Goal: Task Accomplishment & Management: Use online tool/utility

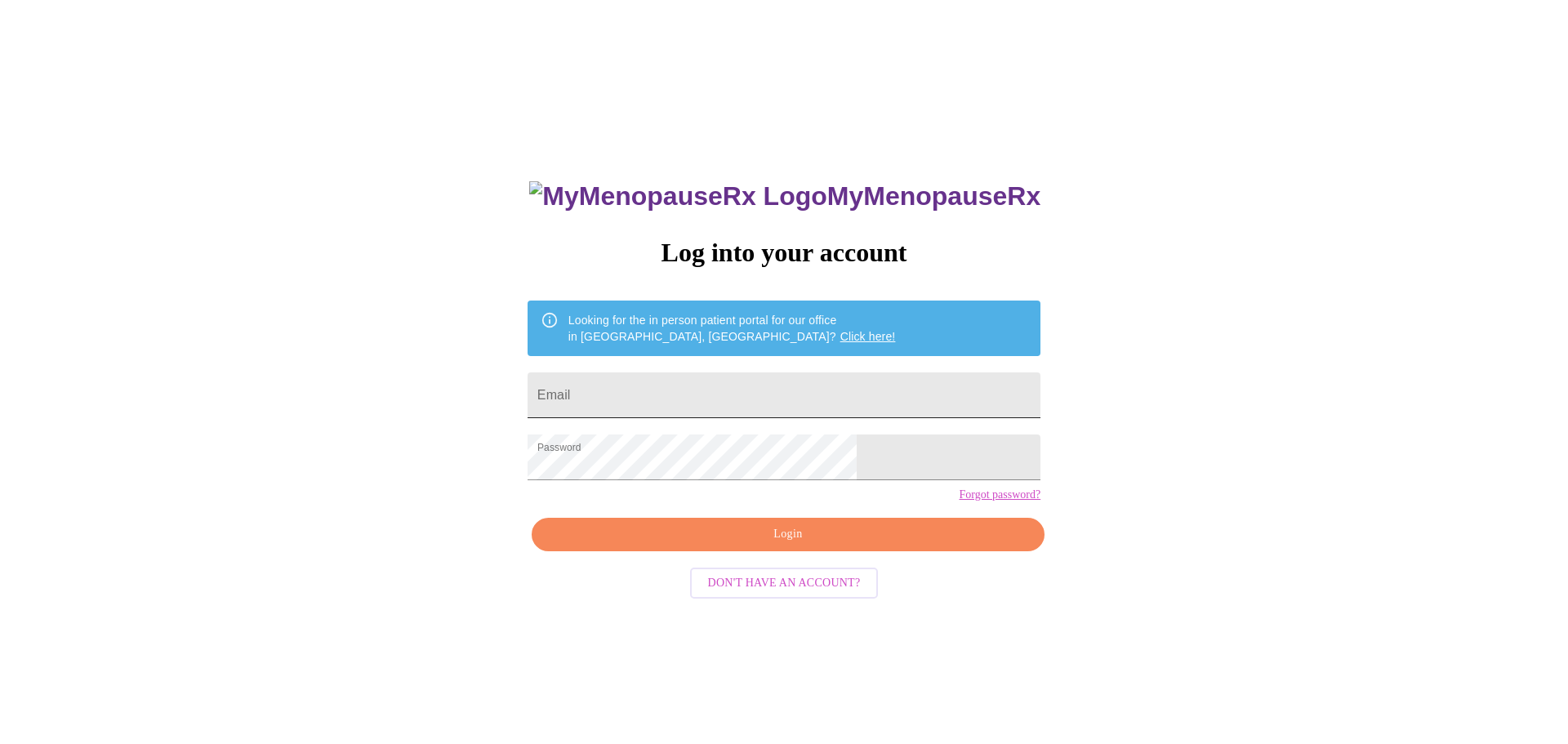
click at [733, 398] on input "Email" at bounding box center [784, 395] width 513 height 46
type input "[EMAIL_ADDRESS][DOMAIN_NAME]"
click at [773, 545] on span "Login" at bounding box center [788, 534] width 475 height 20
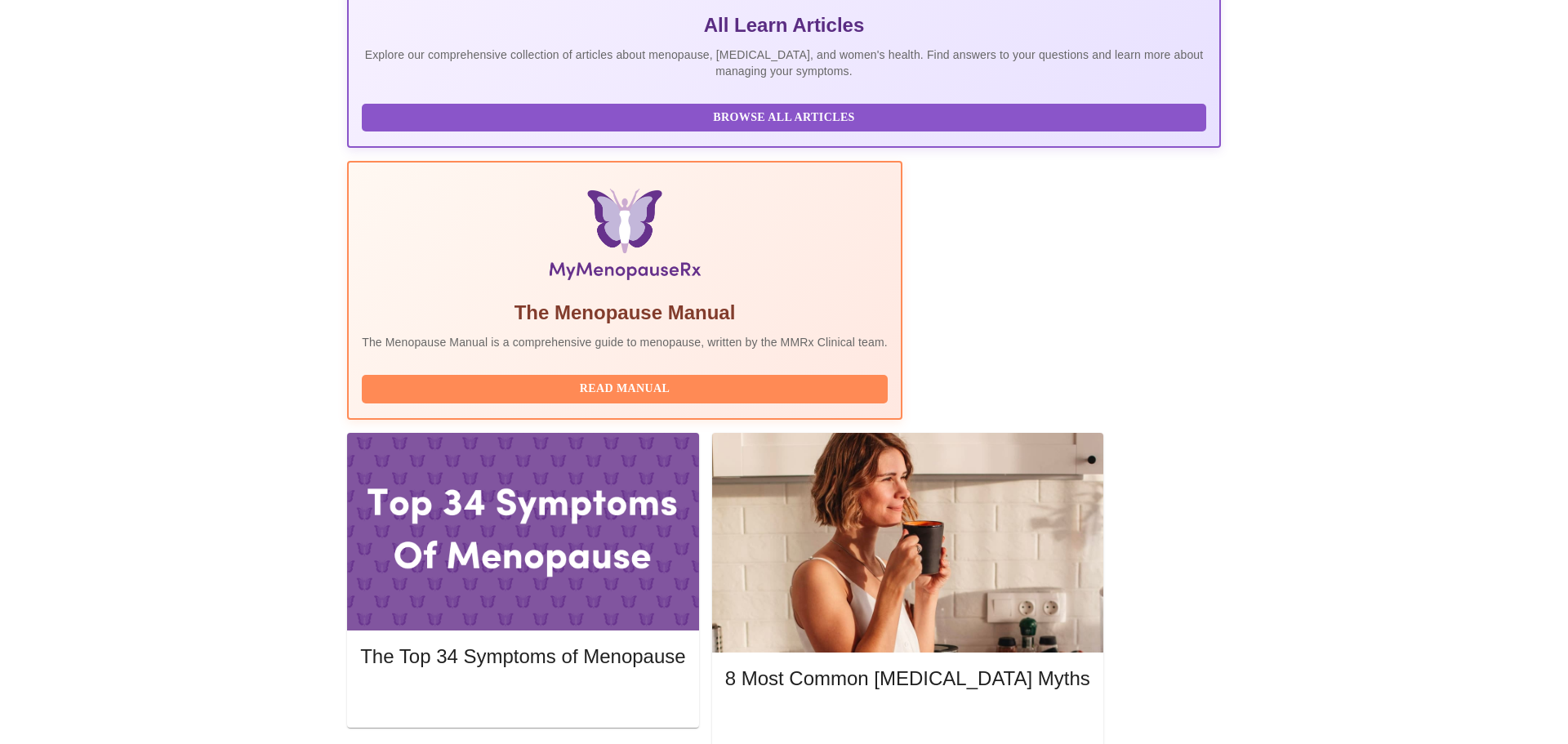
scroll to position [373, 0]
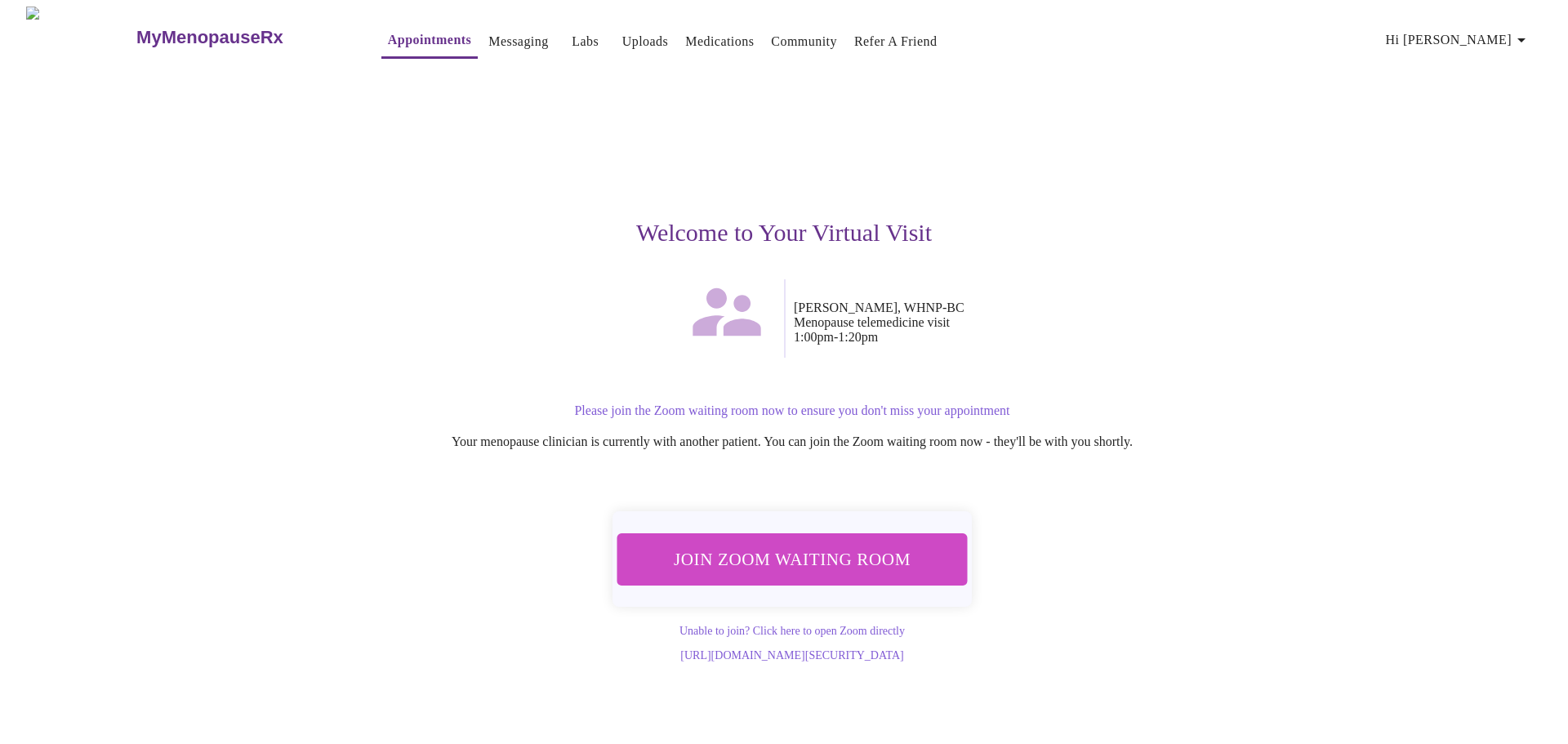
click at [897, 544] on span "Join Zoom Waiting Room" at bounding box center [792, 559] width 307 height 30
click at [392, 46] on button "Appointments" at bounding box center [429, 41] width 96 height 35
click at [189, 32] on h3 "MyMenopauseRx" at bounding box center [210, 37] width 147 height 21
